Goal: Information Seeking & Learning: Learn about a topic

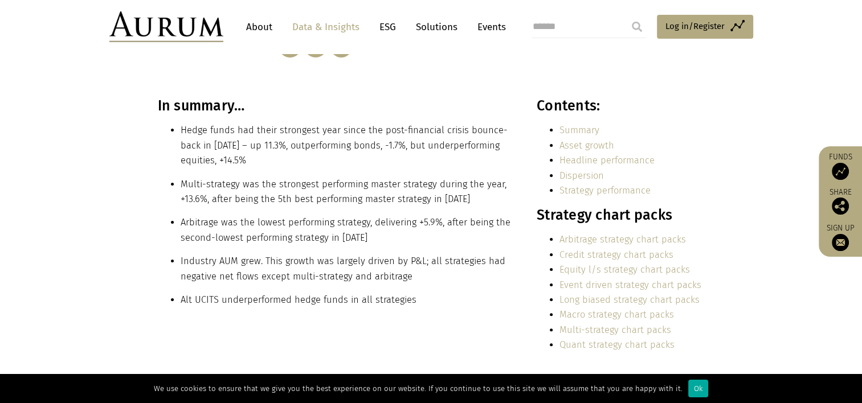
scroll to position [285, 0]
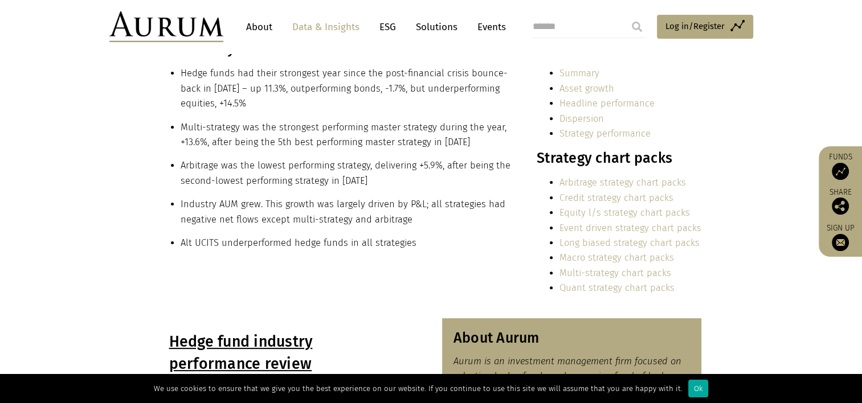
click at [482, 167] on li "Arbitrage was the lowest performing strategy, delivering +5.9%, after being the…" at bounding box center [346, 173] width 331 height 30
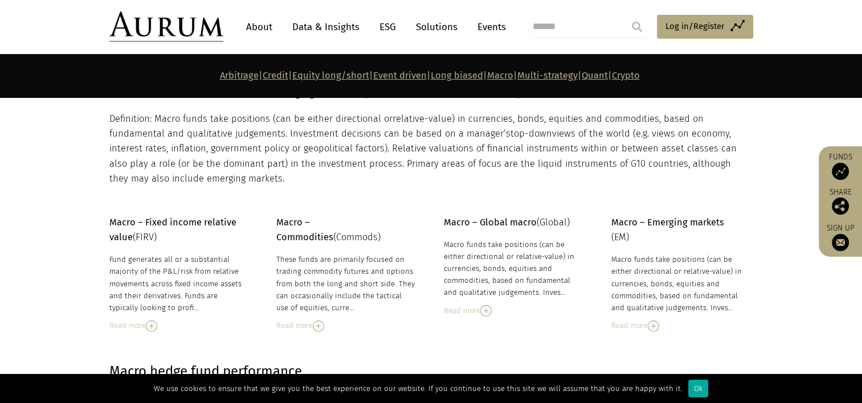
scroll to position [3987, 0]
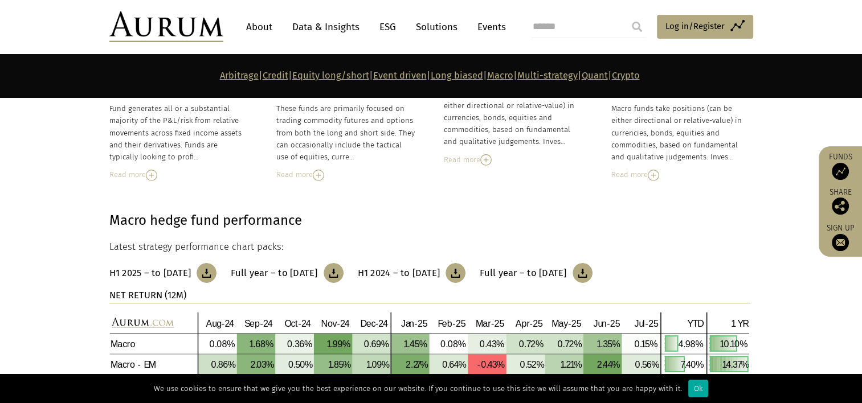
click at [317, 269] on h3 "Full year – to [DATE]" at bounding box center [274, 273] width 87 height 11
click at [220, 73] on link "Arbitrage" at bounding box center [239, 75] width 39 height 11
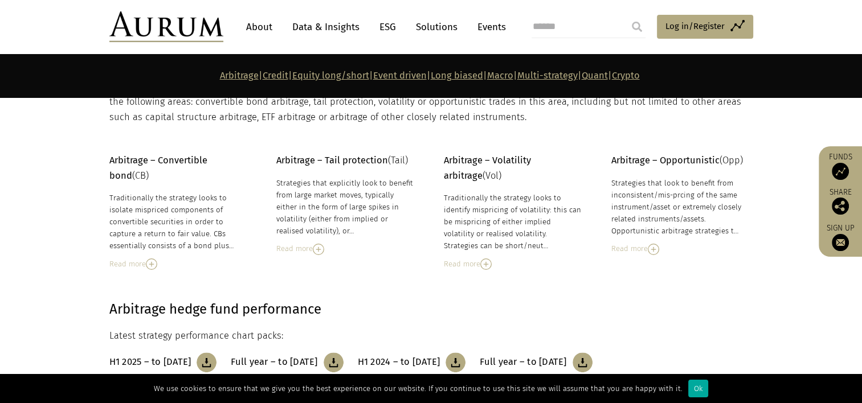
scroll to position [207, 0]
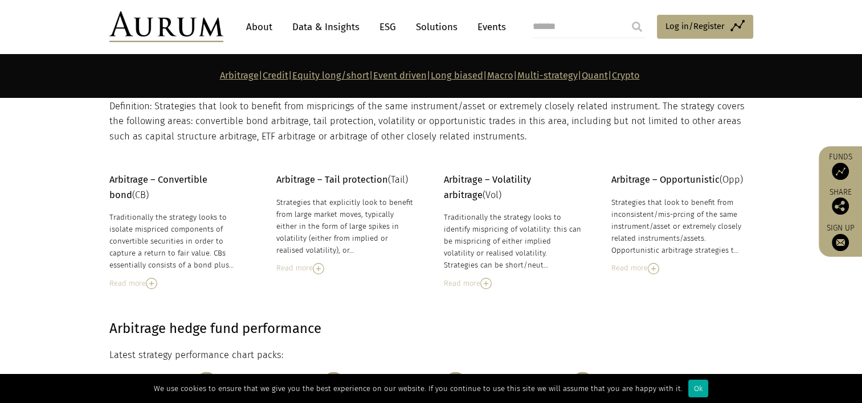
click at [293, 77] on link "Equity long/short" at bounding box center [330, 75] width 77 height 11
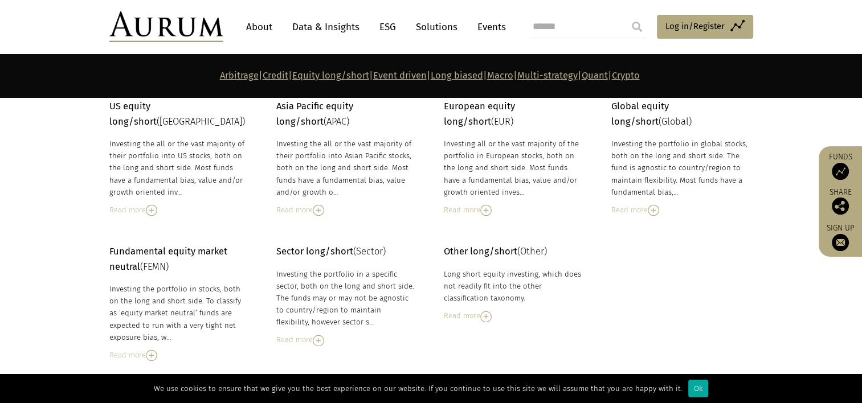
scroll to position [1960, 0]
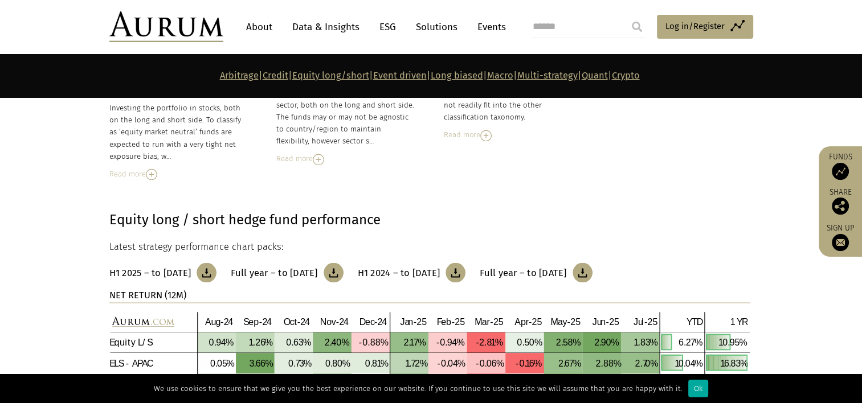
click at [293, 270] on h3 "Full year – to December 2024" at bounding box center [274, 272] width 87 height 11
click at [538, 109] on div "Long short equity investing, which does not readily fit into the other classifi…" at bounding box center [513, 105] width 139 height 36
click at [390, 80] on link "Event driven" at bounding box center [400, 75] width 54 height 11
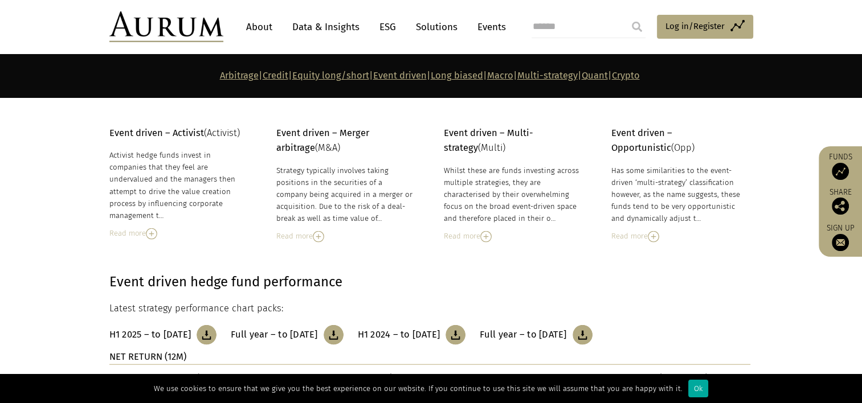
scroll to position [2760, 0]
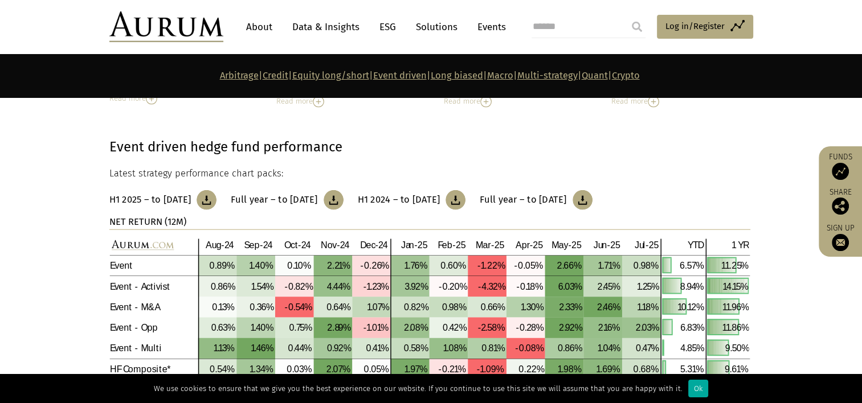
click at [317, 198] on h3 "Full year – to December 2024" at bounding box center [274, 199] width 87 height 11
click at [577, 78] on link "Multi-strategy" at bounding box center [547, 75] width 60 height 11
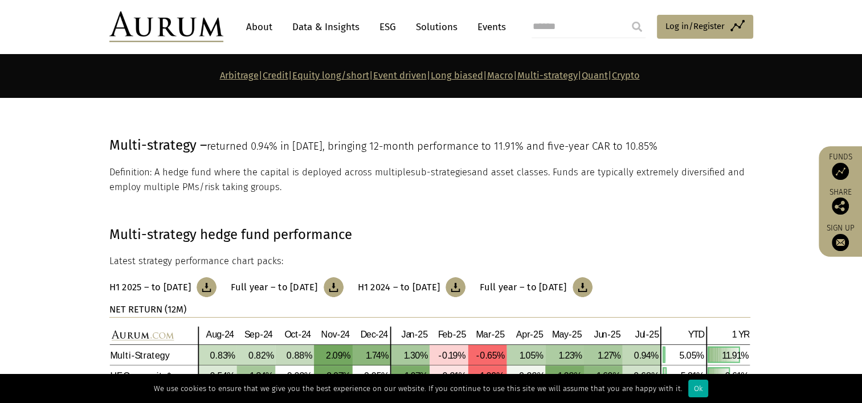
scroll to position [4499, 0]
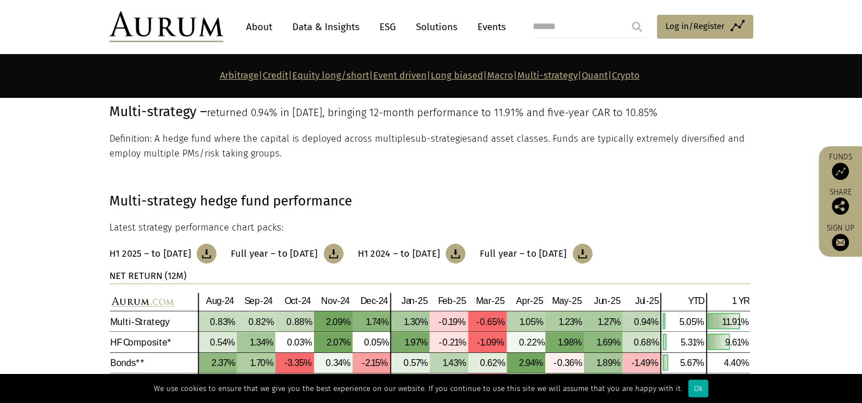
click at [150, 257] on link "H1 2025 – to June 2025" at bounding box center [163, 254] width 108 height 20
click at [566, 251] on h3 "Full year – to December 2023" at bounding box center [523, 253] width 87 height 11
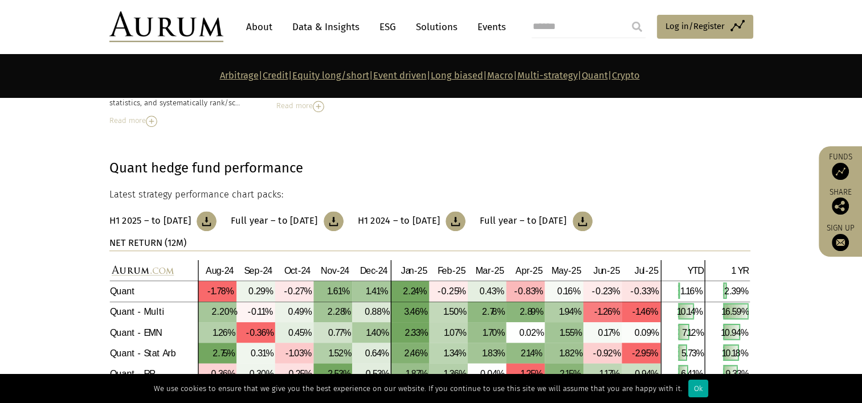
scroll to position [5246, 0]
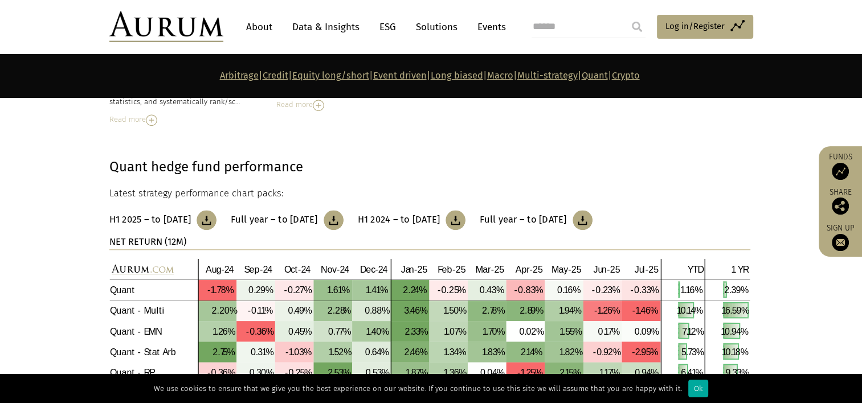
click at [286, 214] on h3 "Full year – to [DATE]" at bounding box center [274, 219] width 87 height 11
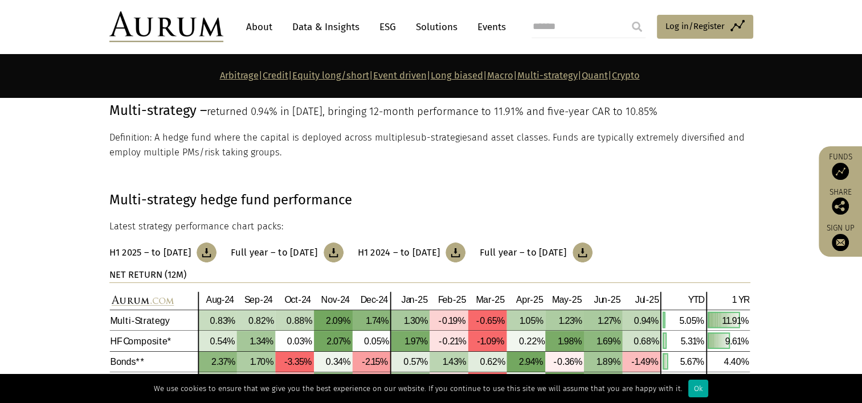
scroll to position [4499, 0]
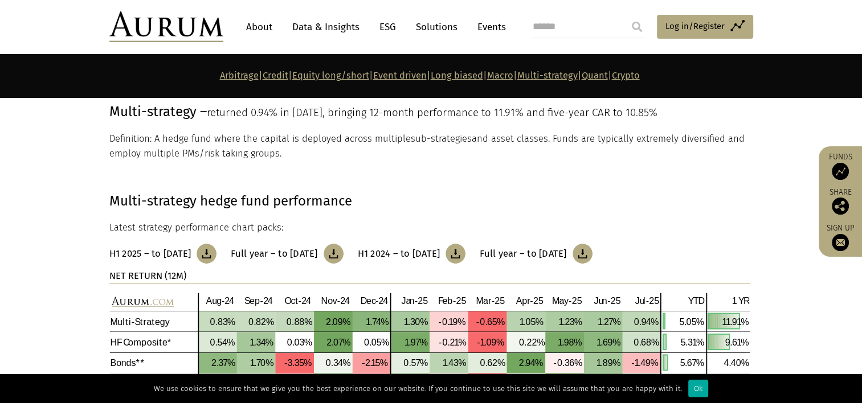
click at [317, 249] on h3 "Full year – to [DATE]" at bounding box center [274, 253] width 87 height 11
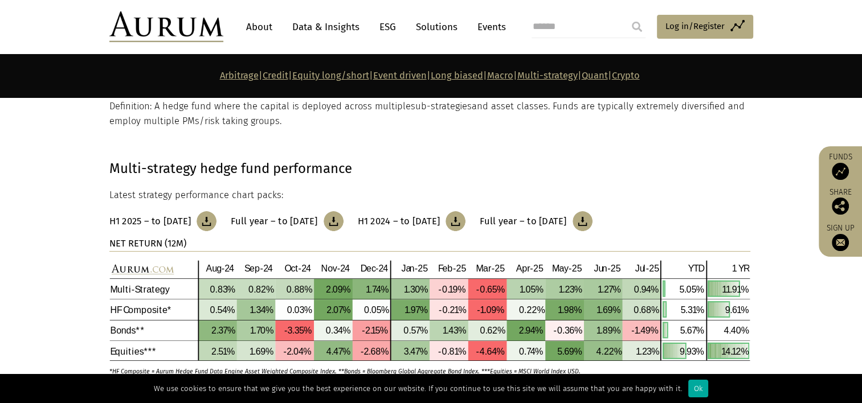
scroll to position [4555, 0]
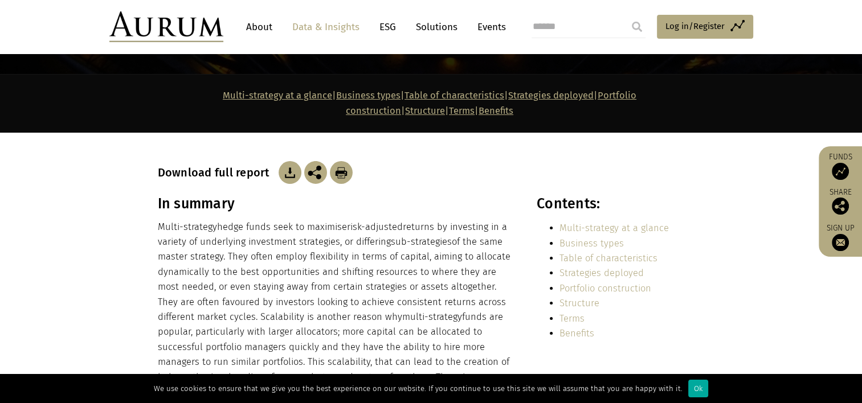
scroll to position [57, 0]
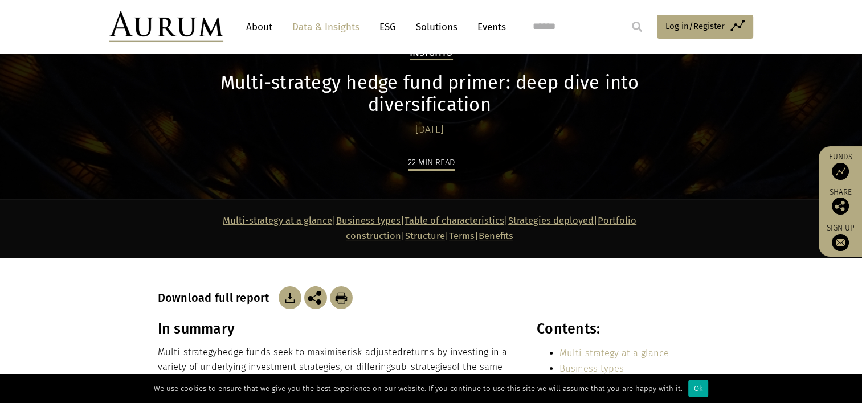
click at [284, 286] on img at bounding box center [289, 297] width 23 height 23
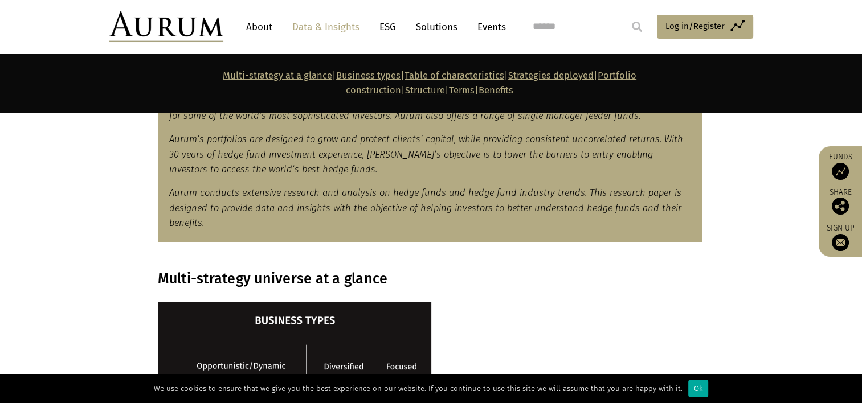
scroll to position [911, 0]
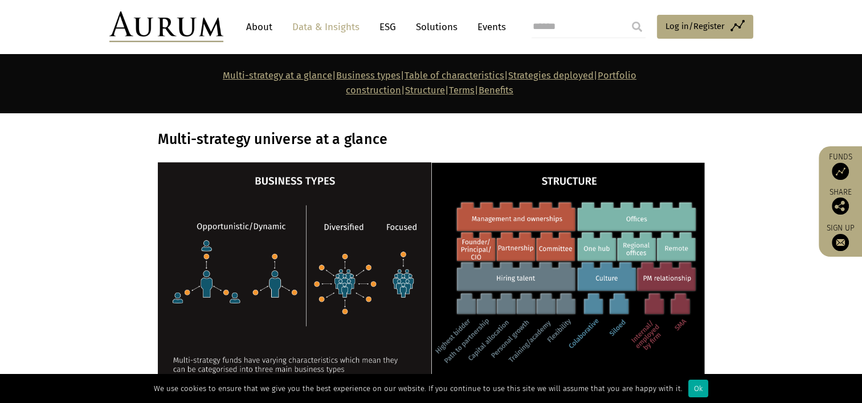
click at [72, 223] on section at bounding box center [431, 300] width 862 height 276
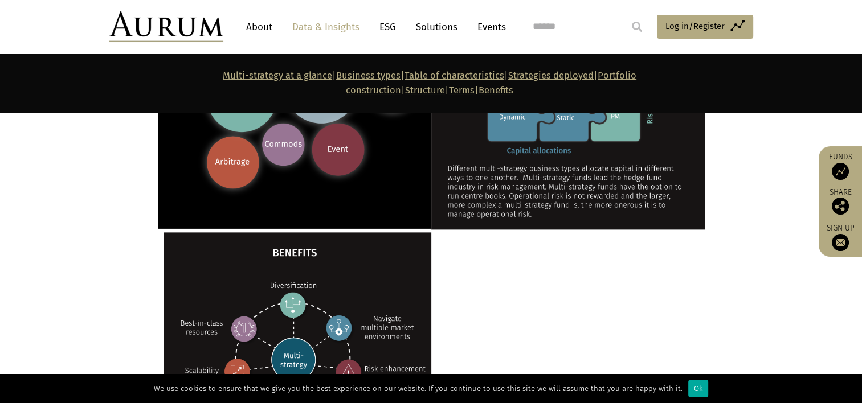
scroll to position [1652, 0]
